Goal: Navigation & Orientation: Find specific page/section

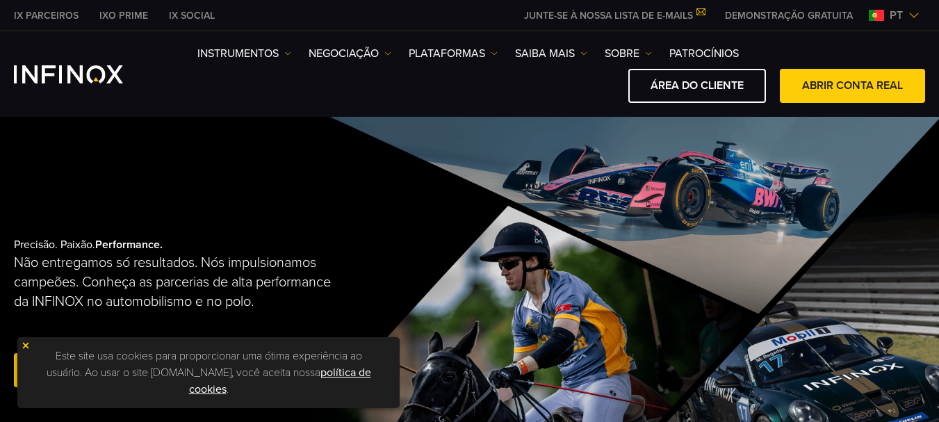
click at [204, 387] on link "política de cookies" at bounding box center [280, 380] width 182 height 31
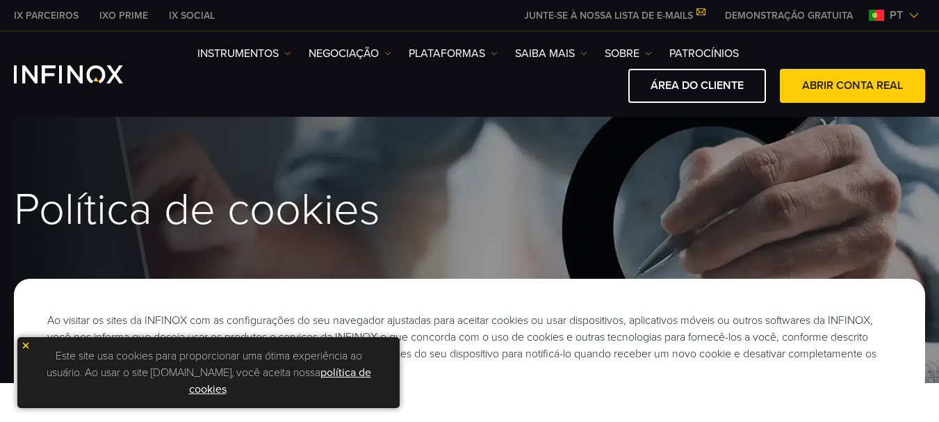
click at [22, 340] on div "Este site usa cookies para proporcionar uma ótima experiência ao usuário. Ao us…" at bounding box center [208, 372] width 382 height 71
click at [26, 343] on img at bounding box center [26, 345] width 10 height 10
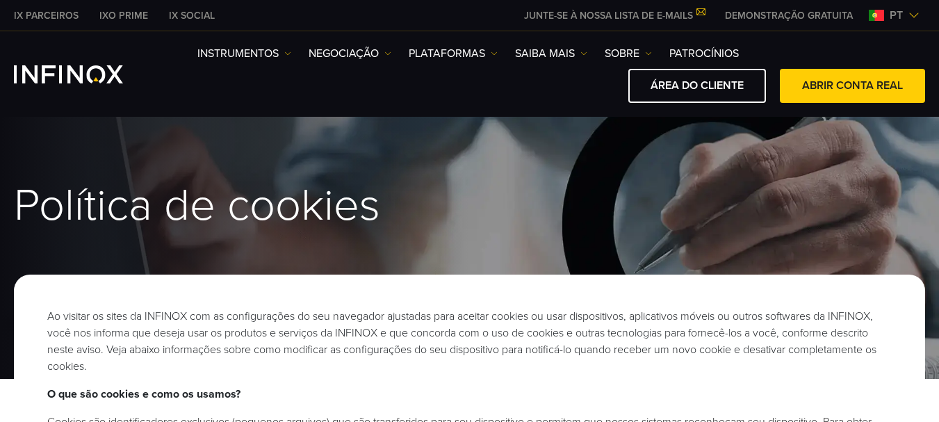
click at [590, 204] on h1 "Política de cookies" at bounding box center [469, 205] width 911 height 47
